Goal: Find contact information: Find contact information

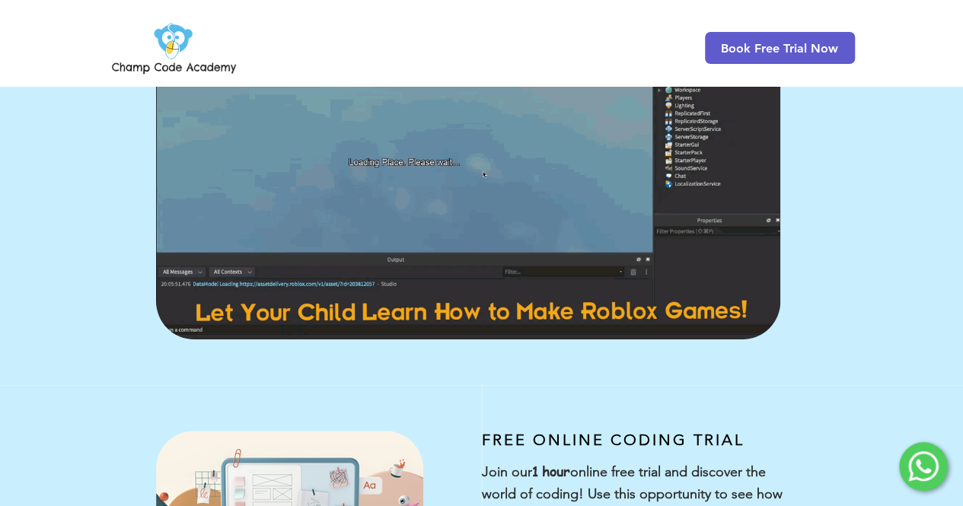
scroll to position [152, 0]
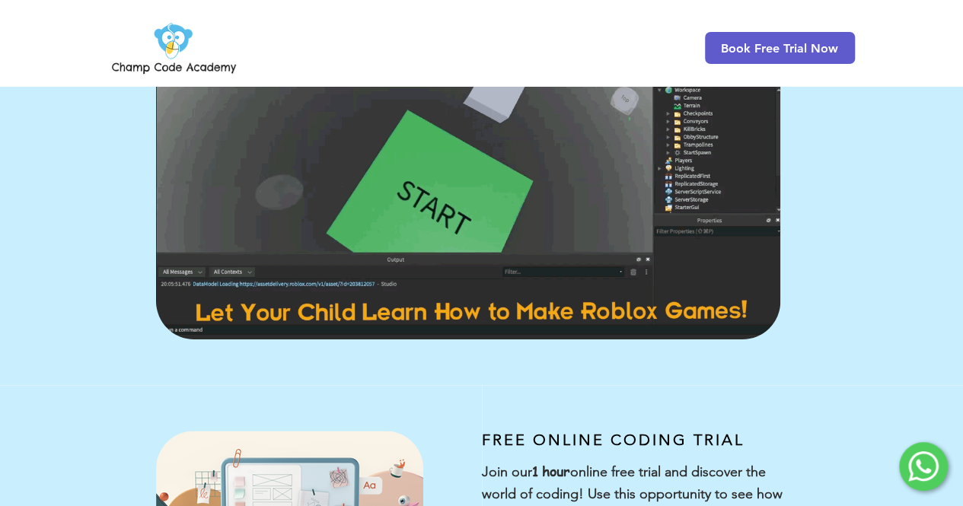
drag, startPoint x: 925, startPoint y: 470, endPoint x: 915, endPoint y: 469, distance: 9.9
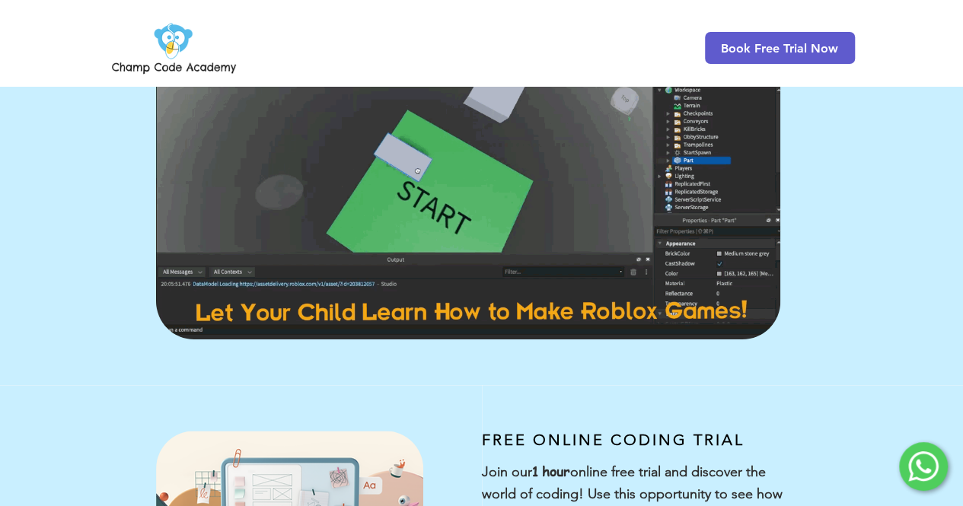
click at [924, 470] on icon at bounding box center [923, 467] width 30 height 30
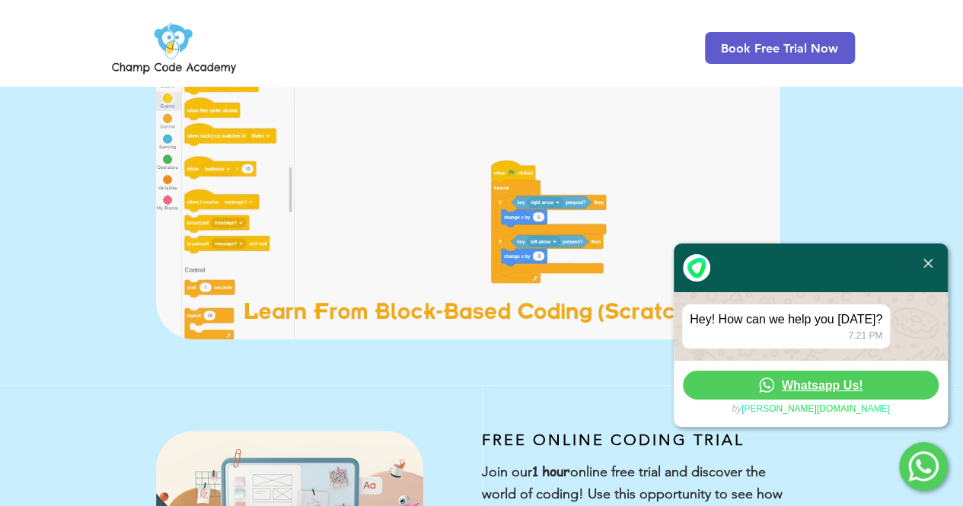
click at [764, 318] on div "Hey! How can we help you [DATE]?" at bounding box center [786, 319] width 193 height 15
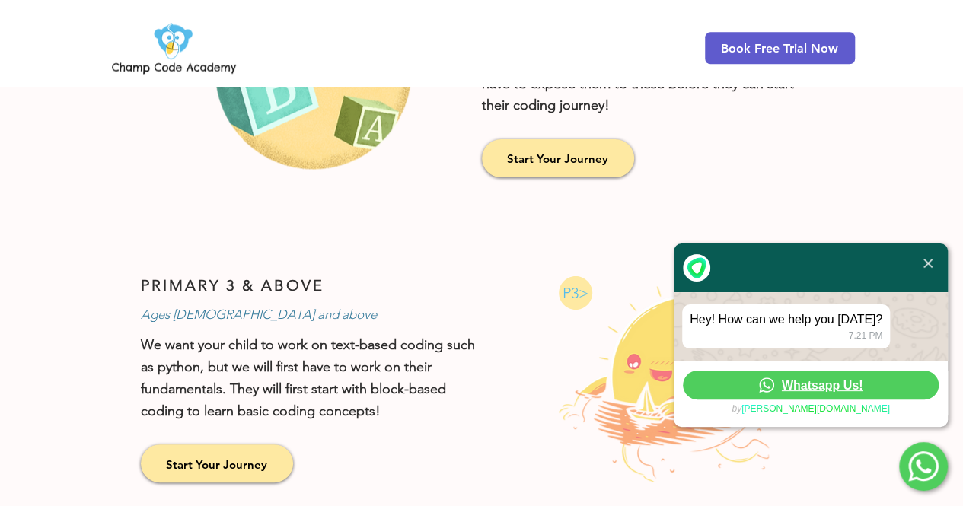
scroll to position [1371, 0]
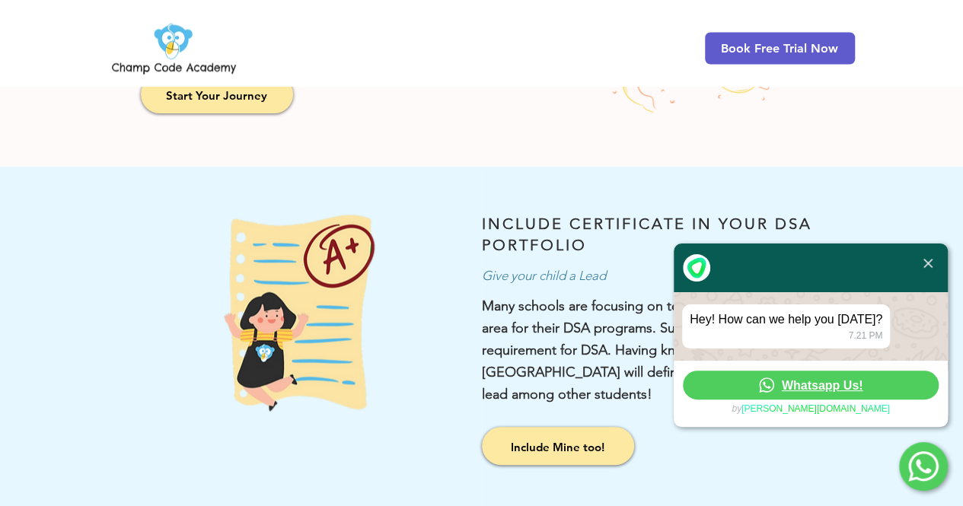
click at [924, 262] on img at bounding box center [928, 263] width 9 height 9
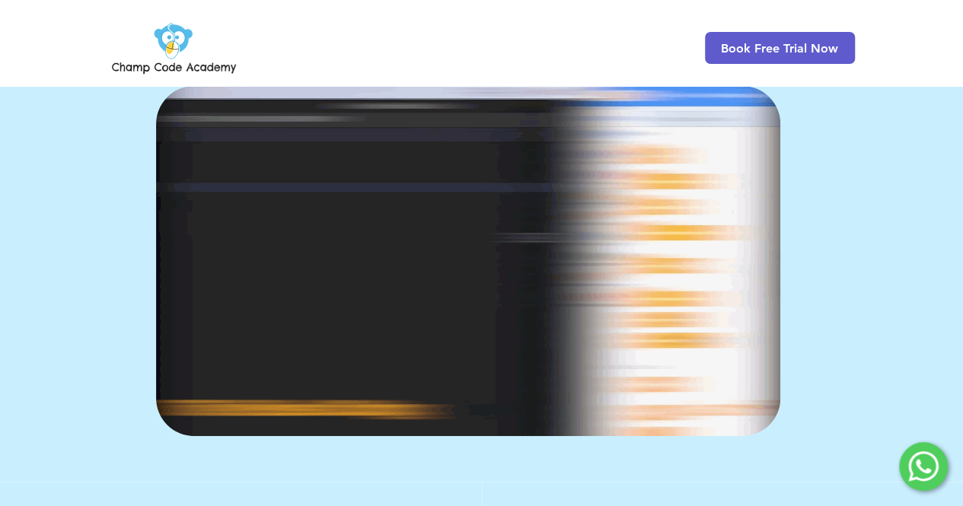
scroll to position [0, 0]
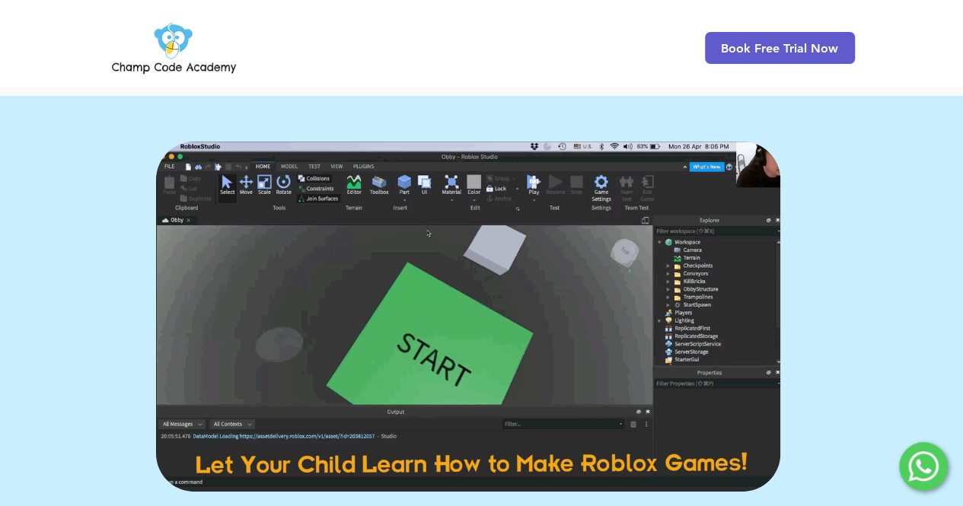
click at [927, 463] on icon at bounding box center [923, 467] width 30 height 30
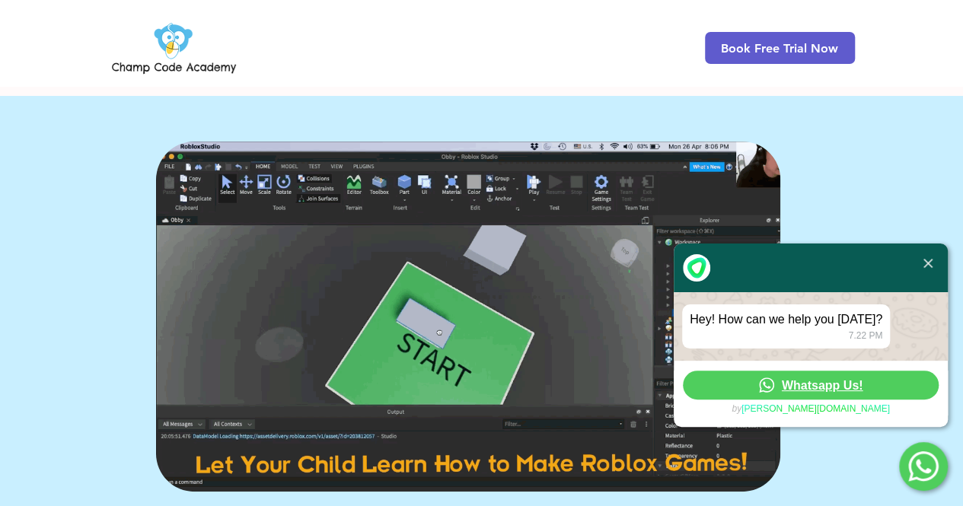
click at [735, 327] on div "Hey! How can we help you [DATE]?" at bounding box center [786, 319] width 193 height 15
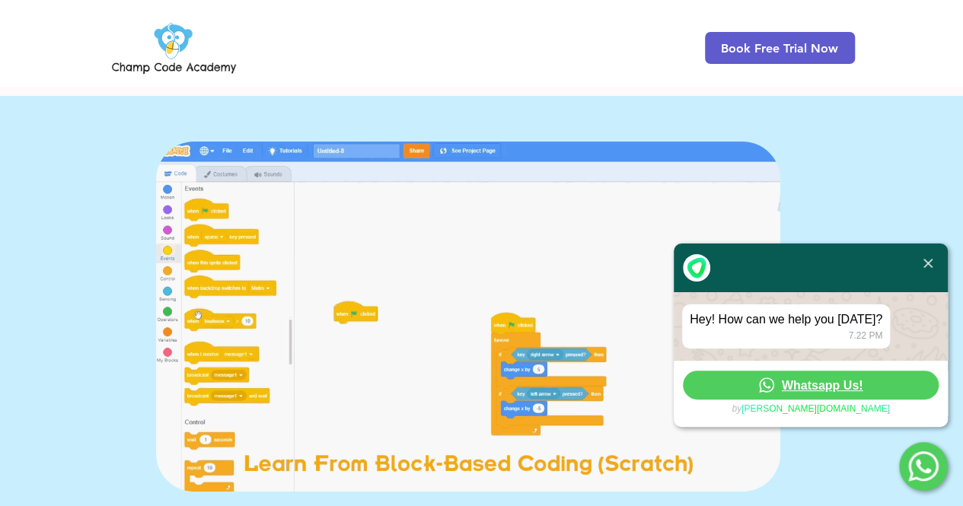
click at [829, 385] on span "Whatsapp Us!" at bounding box center [822, 385] width 81 height 14
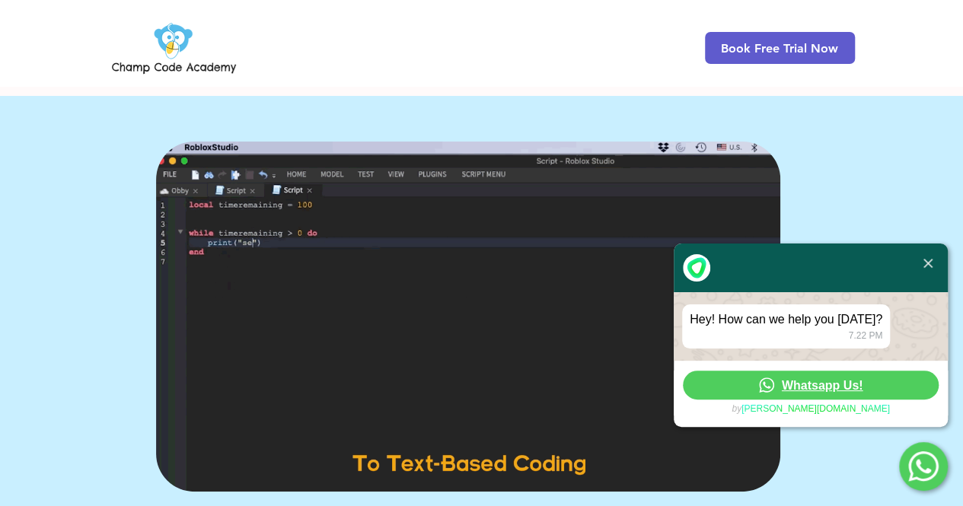
click at [793, 316] on div "Hey! How can we help you [DATE]?" at bounding box center [786, 319] width 193 height 15
click at [787, 318] on div "Hey! How can we help you [DATE]?" at bounding box center [786, 319] width 193 height 15
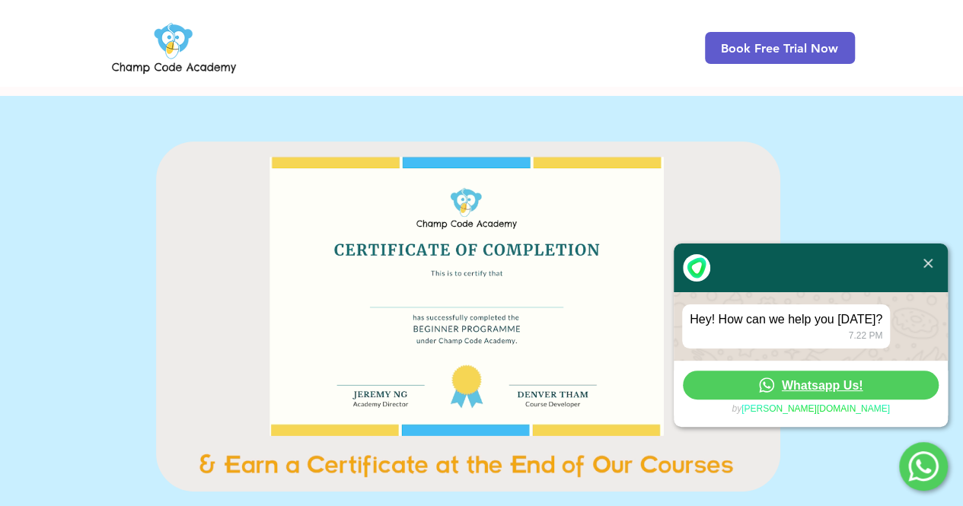
click at [868, 322] on div "Hey! How can we help you [DATE]?" at bounding box center [786, 319] width 193 height 15
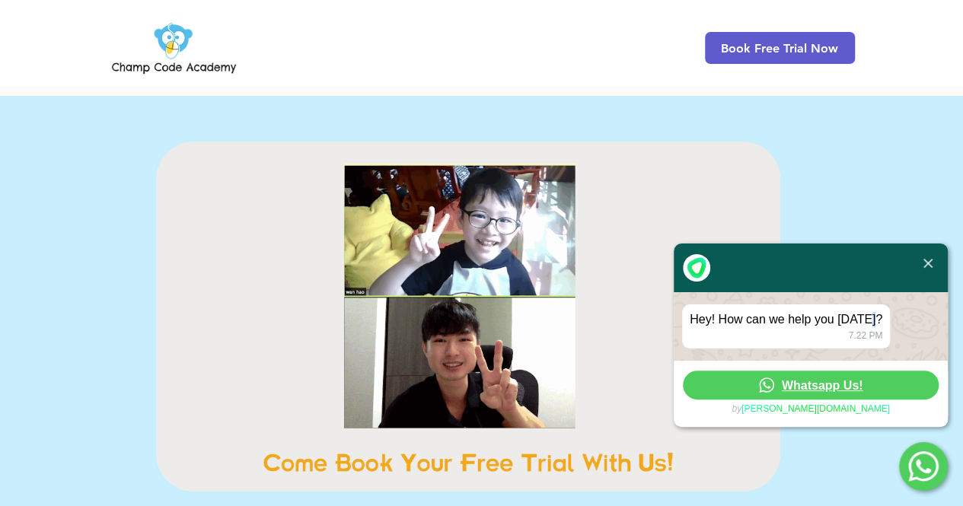
click at [868, 322] on div "Hey! How can we help you [DATE]?" at bounding box center [786, 319] width 193 height 15
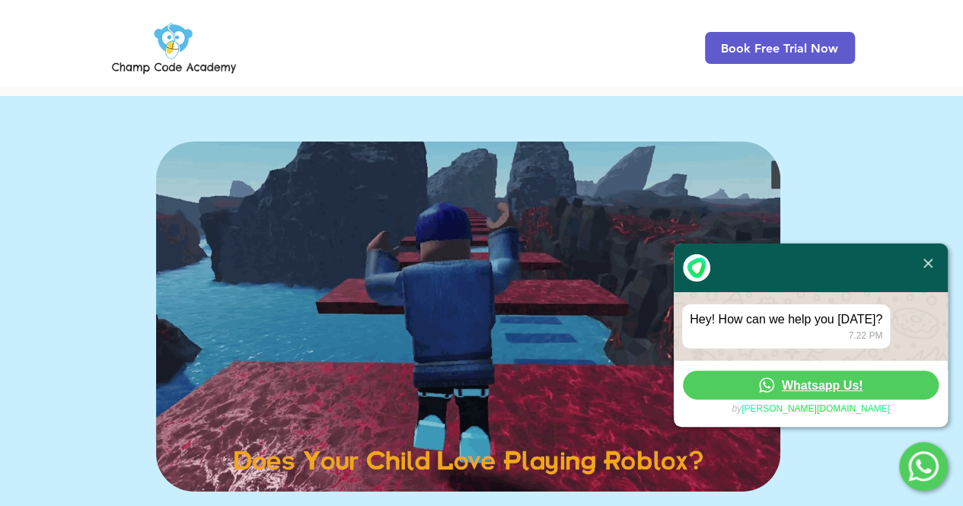
click at [782, 327] on div "Hey! How can we help you [DATE]?" at bounding box center [786, 319] width 193 height 15
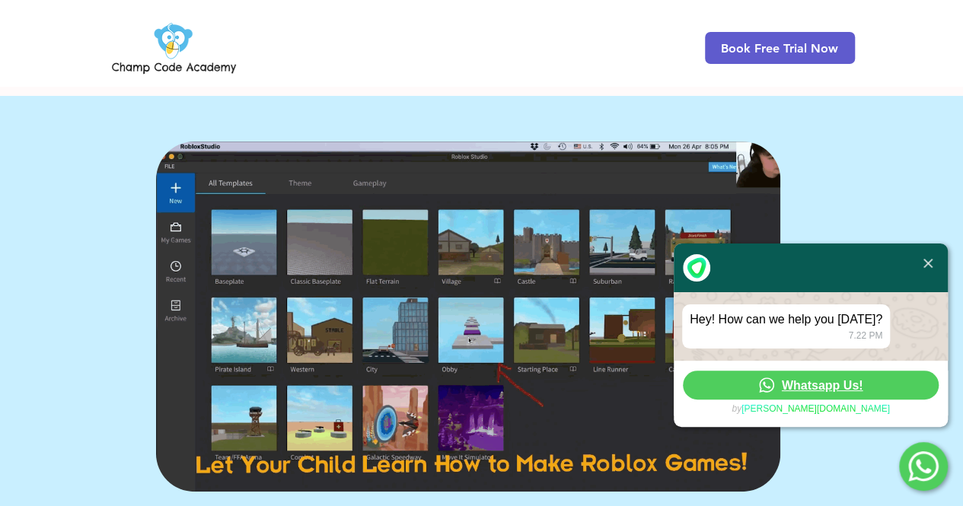
click at [809, 385] on span "Whatsapp Us!" at bounding box center [822, 385] width 81 height 14
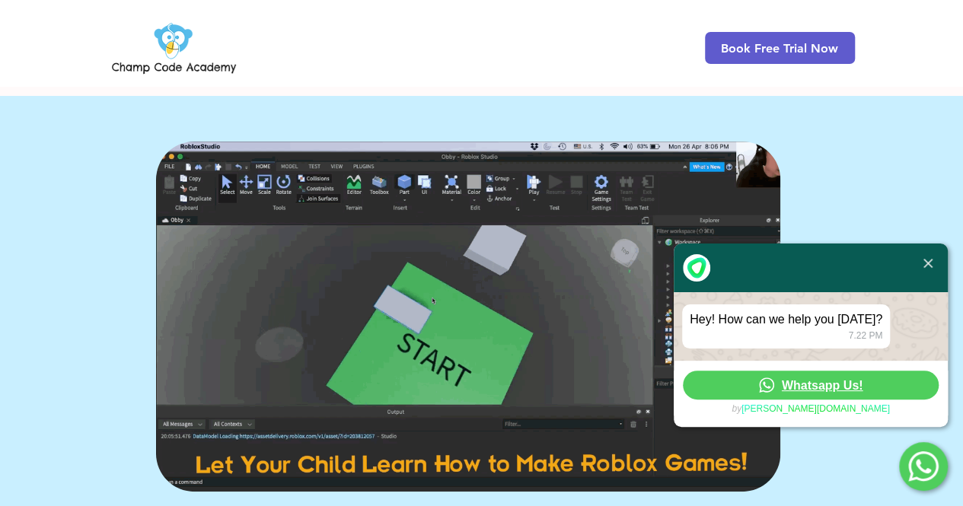
click at [835, 383] on span "Whatsapp Us!" at bounding box center [822, 385] width 81 height 14
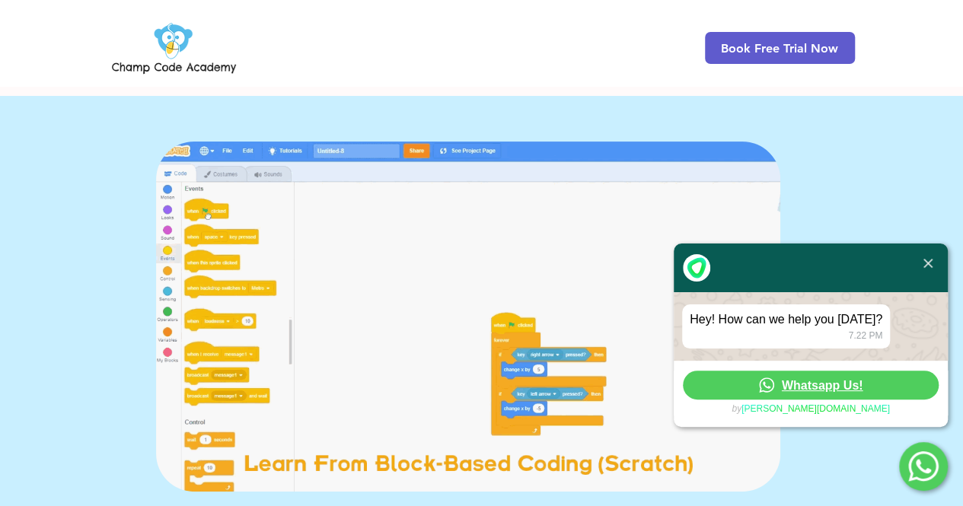
click at [930, 470] on icon at bounding box center [923, 467] width 30 height 30
click at [803, 321] on div "Hey! How can we help you [DATE]?" at bounding box center [786, 319] width 193 height 15
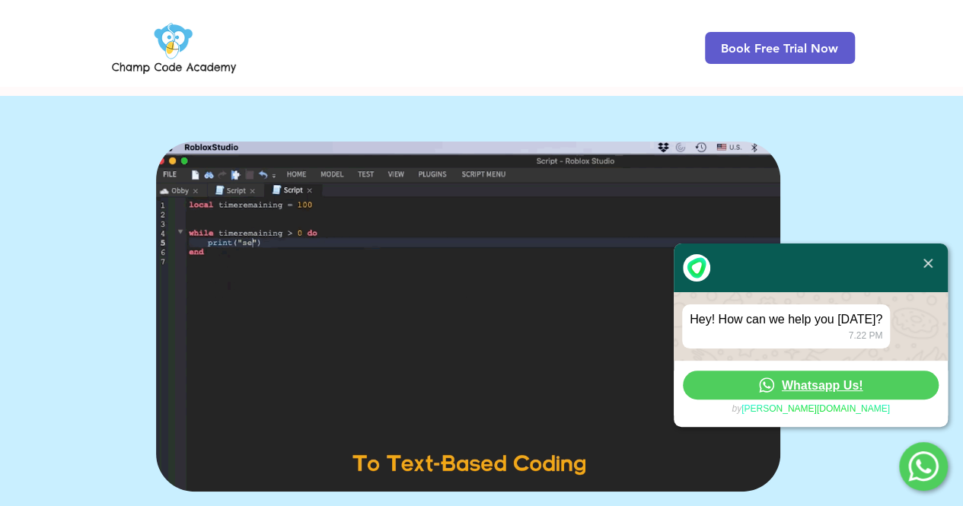
click at [745, 315] on div "Hey! How can we help you [DATE]?" at bounding box center [786, 319] width 193 height 15
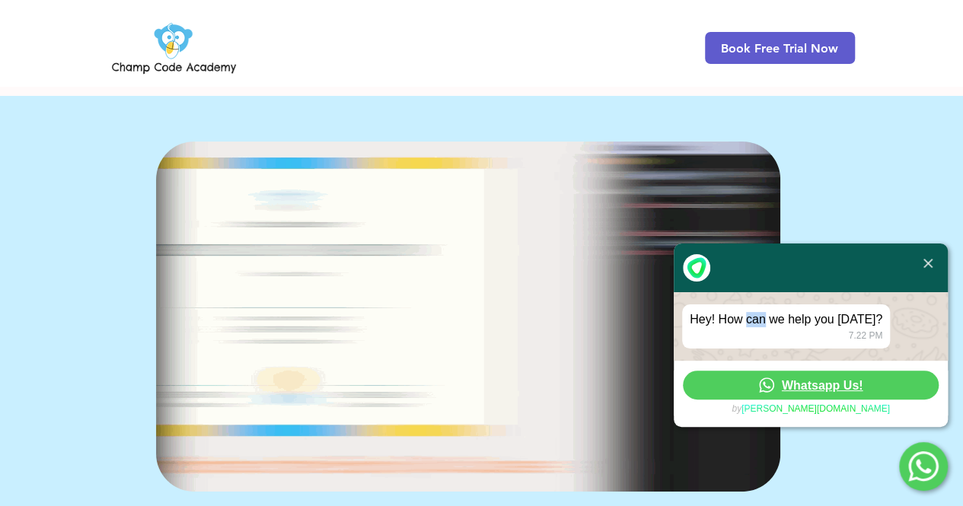
click at [745, 315] on div "Hey! How can we help you [DATE]?" at bounding box center [786, 319] width 193 height 15
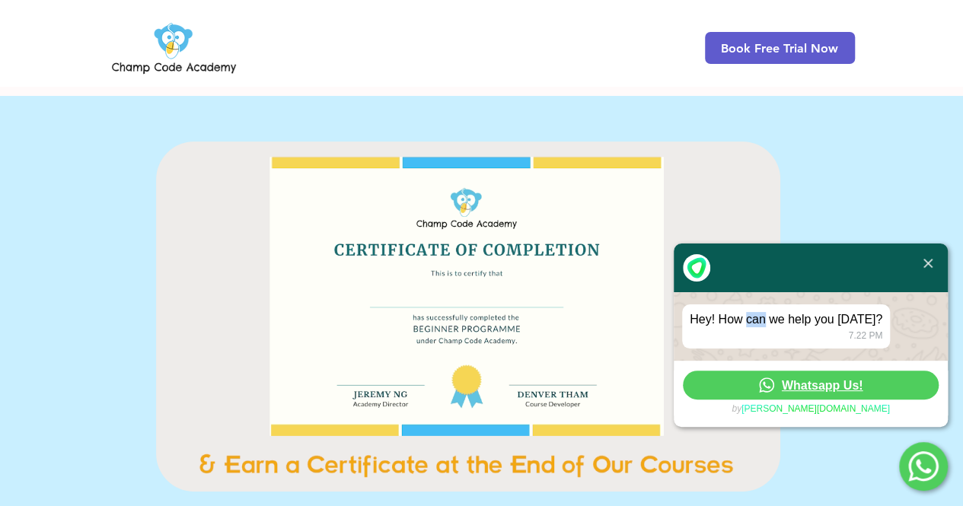
click at [926, 263] on img at bounding box center [928, 263] width 9 height 9
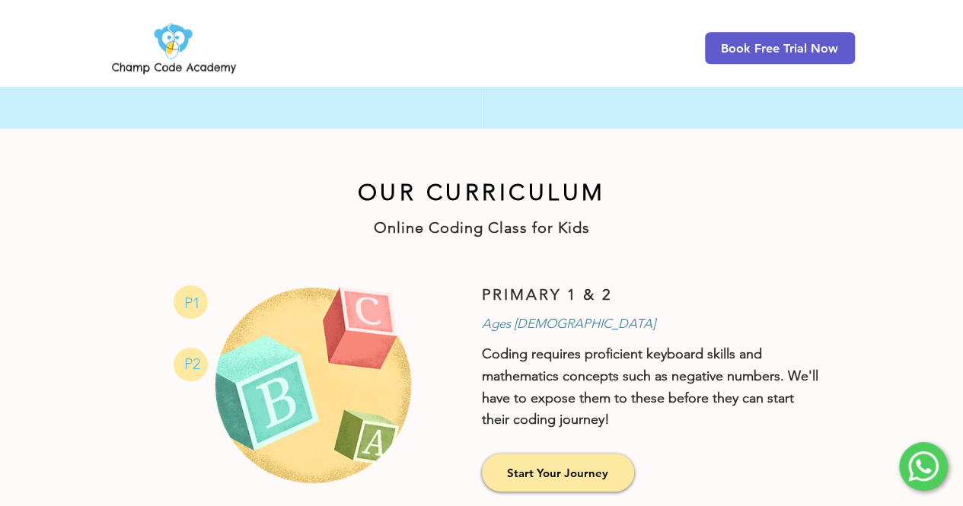
scroll to position [1066, 0]
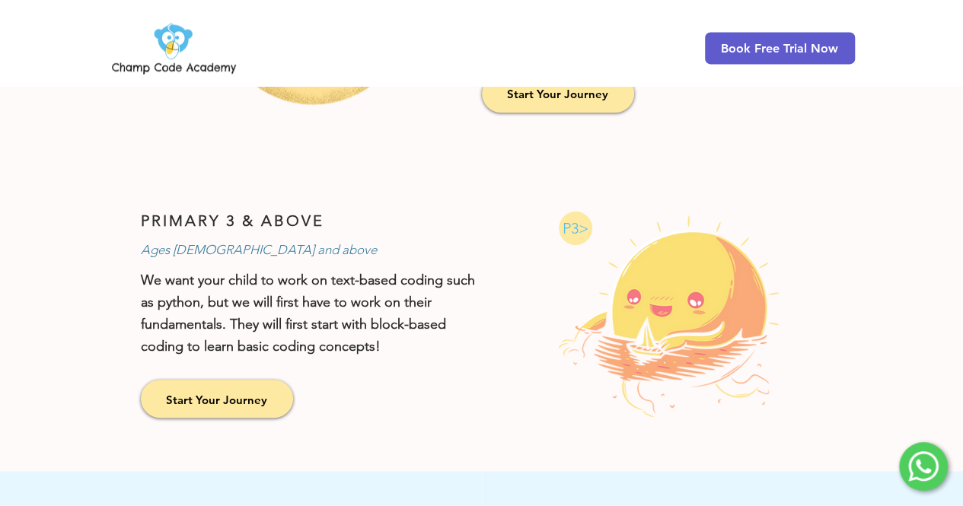
drag, startPoint x: 918, startPoint y: 454, endPoint x: 905, endPoint y: 449, distance: 13.7
click at [917, 454] on icon at bounding box center [923, 467] width 30 height 30
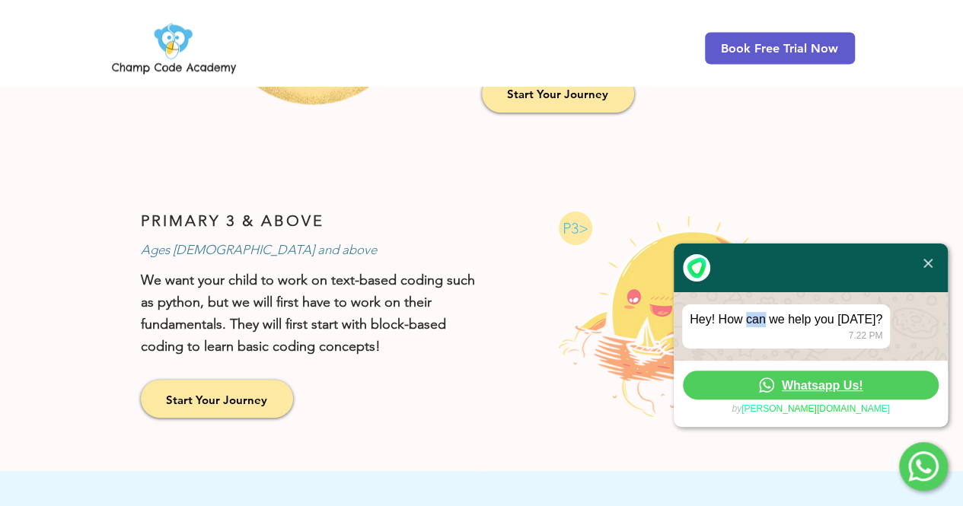
click at [822, 384] on span "Whatsapp Us!" at bounding box center [822, 385] width 81 height 14
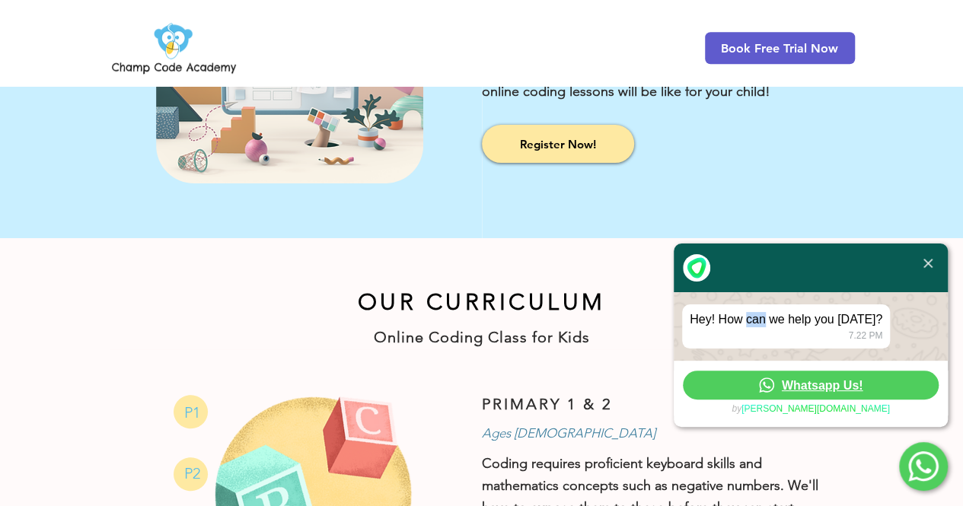
scroll to position [533, 0]
